Goal: Task Accomplishment & Management: Complete application form

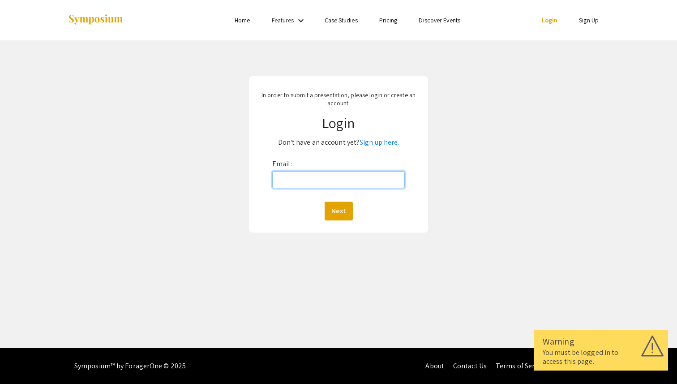
click at [375, 181] on input "Email:" at bounding box center [338, 179] width 132 height 17
type input "Peb00009@MIX.wvu.edu"
click at [325, 201] on button "Next" at bounding box center [339, 210] width 28 height 19
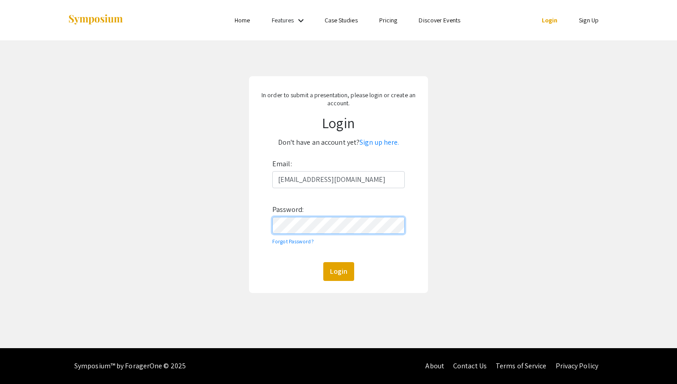
click at [323, 262] on button "Login" at bounding box center [338, 271] width 31 height 19
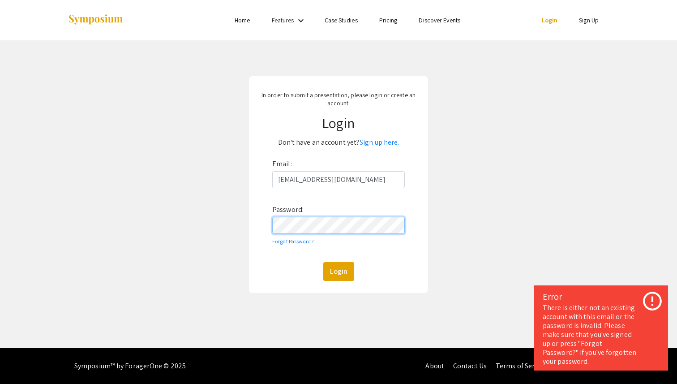
click at [203, 225] on div "In order to submit a presentation, please login or create an account. Login Don…" at bounding box center [338, 184] width 690 height 288
click at [323, 262] on button "Login" at bounding box center [338, 271] width 31 height 19
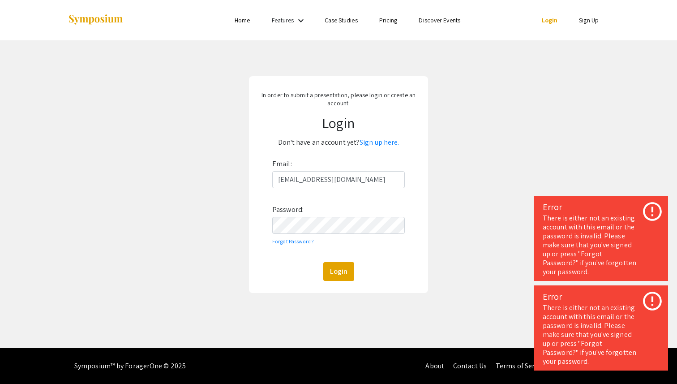
click at [653, 208] on icon at bounding box center [652, 211] width 22 height 22
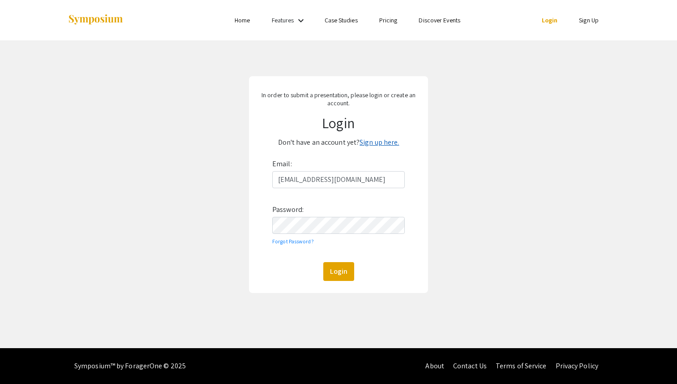
click at [379, 142] on link "Sign up here." at bounding box center [378, 141] width 39 height 9
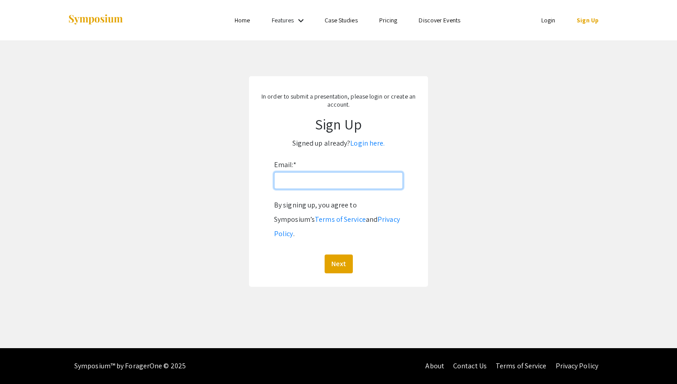
click at [350, 175] on input "Email: *" at bounding box center [338, 180] width 129 height 17
type input "Peb00009@MIX.wvu.edu"
click at [340, 254] on button "Next" at bounding box center [339, 263] width 28 height 19
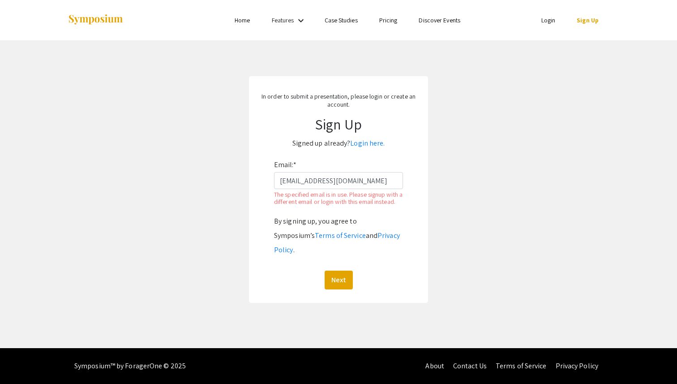
click at [547, 21] on link "Login" at bounding box center [548, 20] width 14 height 8
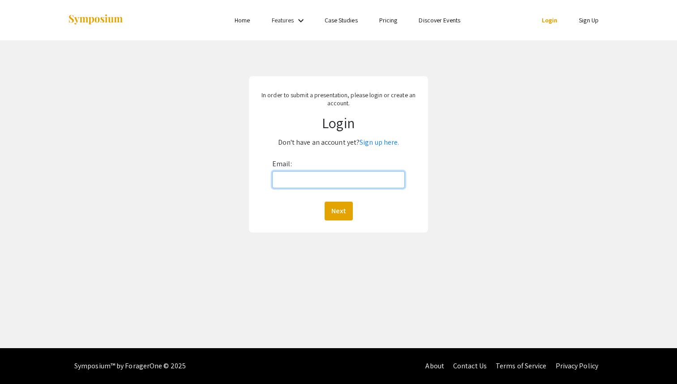
click at [327, 185] on input "Email:" at bounding box center [338, 179] width 132 height 17
type input "Peb00009@MIX.wvu.edu"
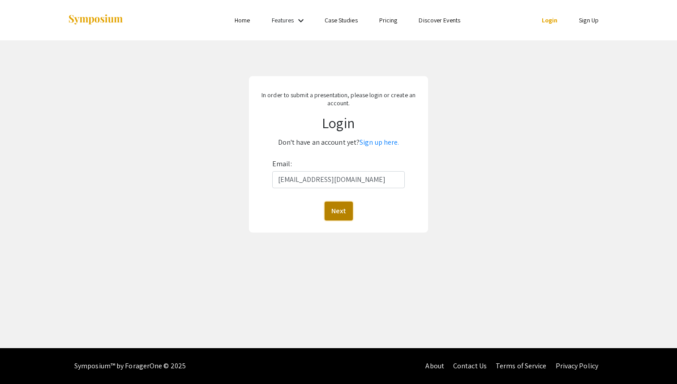
click at [342, 211] on button "Next" at bounding box center [339, 210] width 28 height 19
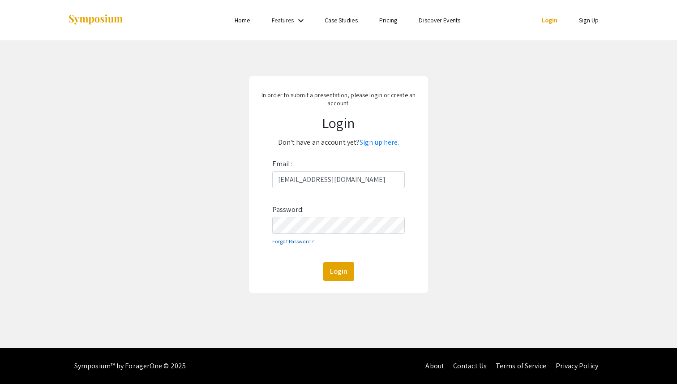
click at [299, 240] on link "Forgot Password?" at bounding box center [293, 241] width 42 height 7
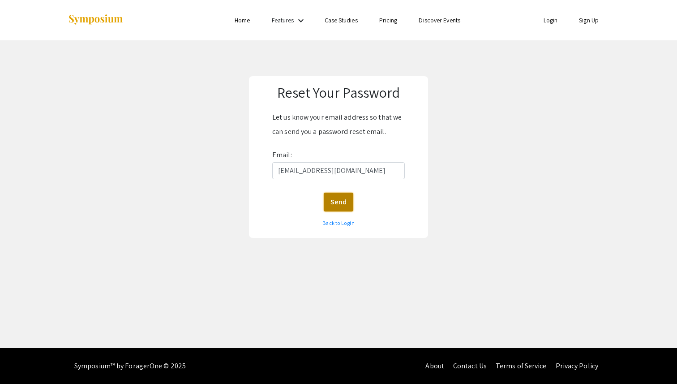
click at [346, 205] on button "Send" at bounding box center [339, 201] width 30 height 19
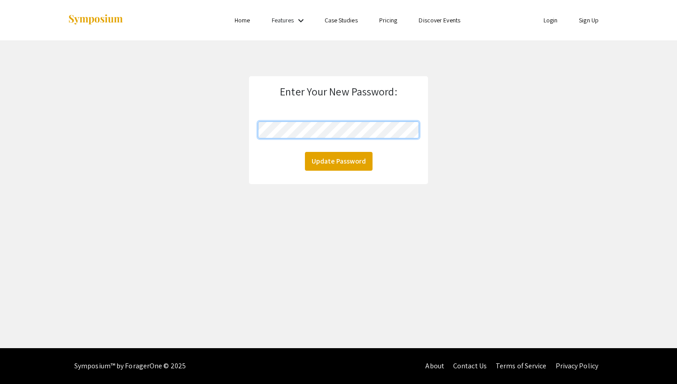
click button "Update Password" at bounding box center [339, 161] width 68 height 19
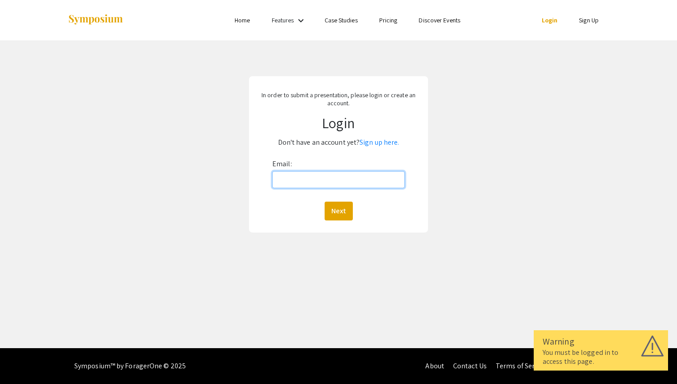
click at [325, 174] on input "Email:" at bounding box center [338, 179] width 132 height 17
type input "Peb00009@MIX.wvu.edu"
click at [342, 201] on div "Email: Peb00009@MIX.wvu.edu Next" at bounding box center [338, 189] width 132 height 64
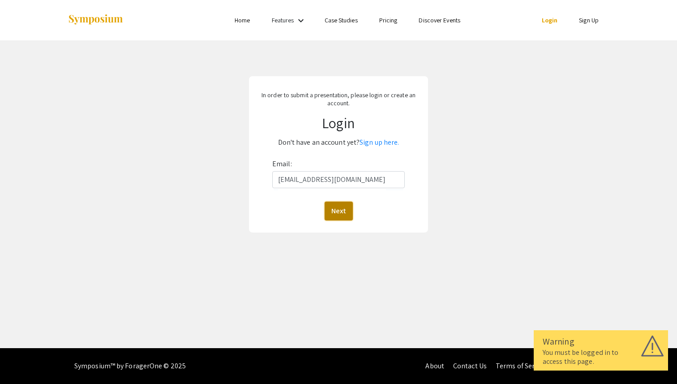
click at [341, 205] on button "Next" at bounding box center [339, 210] width 28 height 19
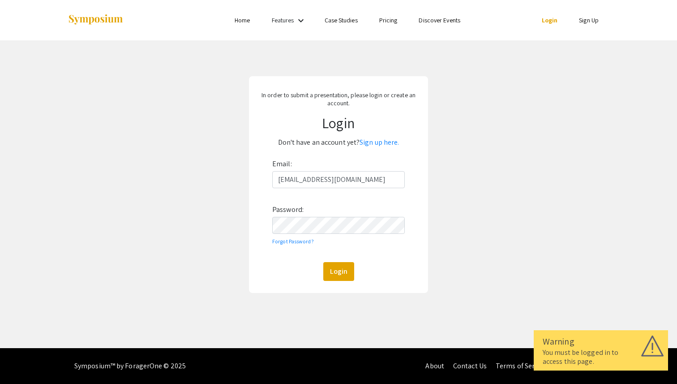
click at [324, 235] on div "Email: Peb00009@MIX.wvu.edu Password: Forgot Password? Login" at bounding box center [338, 219] width 132 height 124
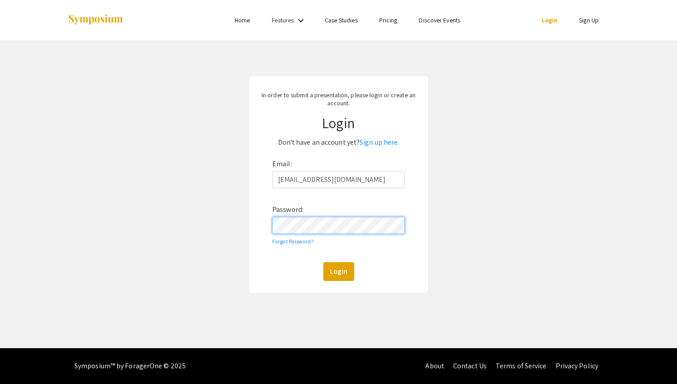
click at [323, 262] on button "Login" at bounding box center [338, 271] width 31 height 19
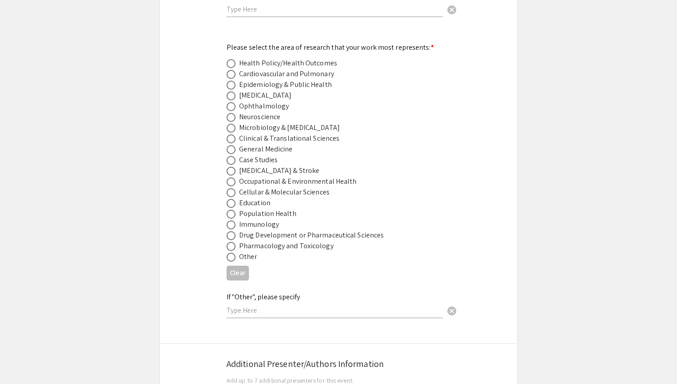
scroll to position [1173, 0]
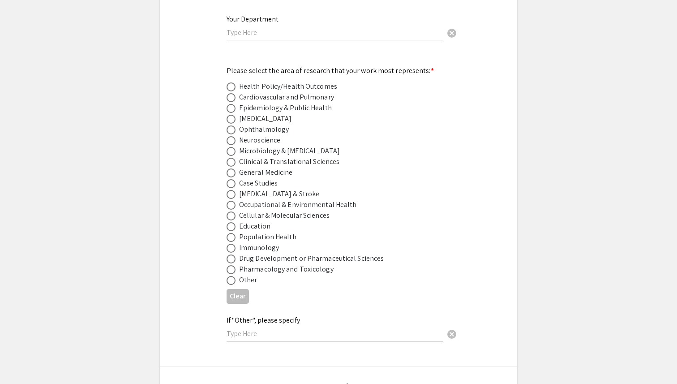
click at [474, 43] on div "Symposium Presentation Submission Van Liere and WV IDeA Research Conference Ple…" at bounding box center [338, 113] width 358 height 2469
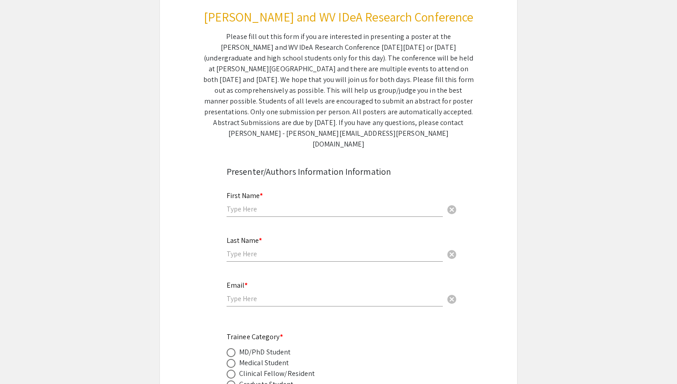
scroll to position [0, 0]
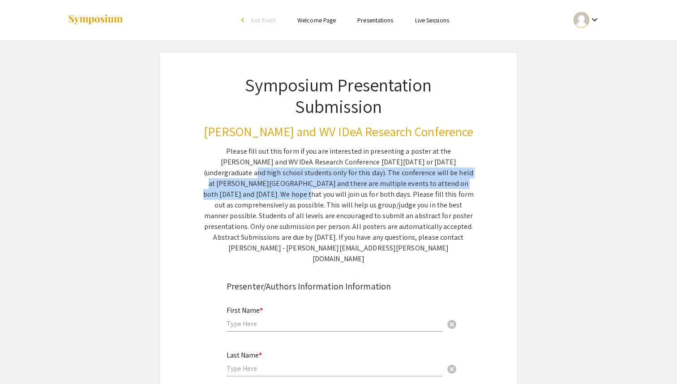
drag, startPoint x: 413, startPoint y: 158, endPoint x: 423, endPoint y: 182, distance: 26.0
click at [423, 182] on div "Please fill out this form if you are interested in presenting a poster at the V…" at bounding box center [338, 205] width 270 height 118
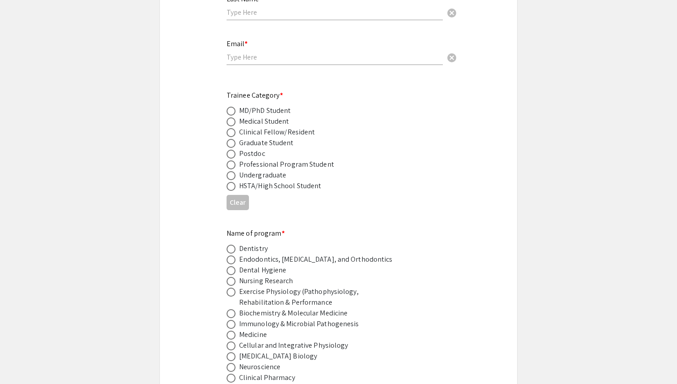
scroll to position [363, 0]
